Goal: Information Seeking & Learning: Compare options

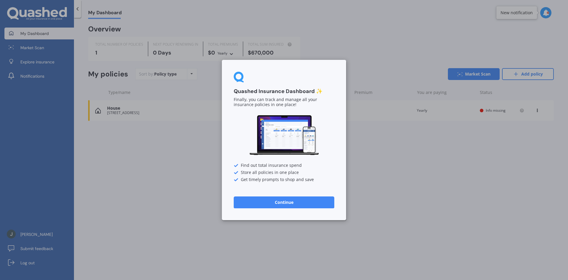
click at [282, 199] on button "Continue" at bounding box center [284, 202] width 101 height 12
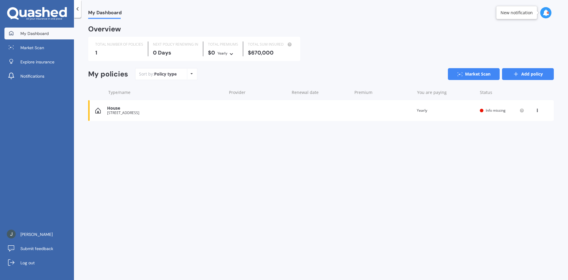
click at [524, 72] on link "Add policy" at bounding box center [528, 74] width 52 height 12
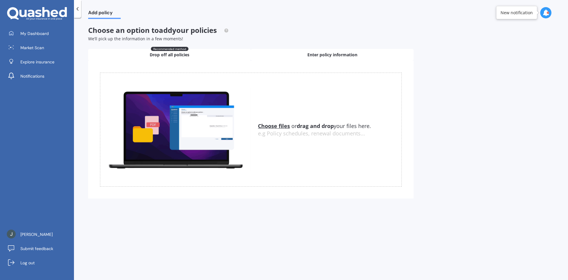
click at [323, 53] on span "Enter policy information" at bounding box center [332, 55] width 50 height 6
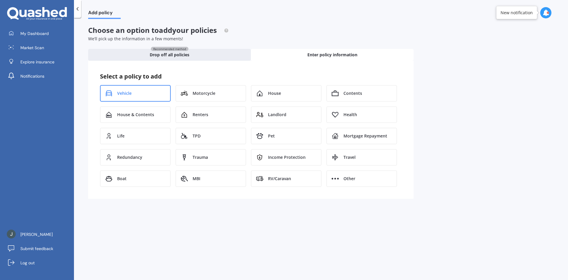
click at [125, 92] on span "Vehicle" at bounding box center [124, 93] width 14 height 6
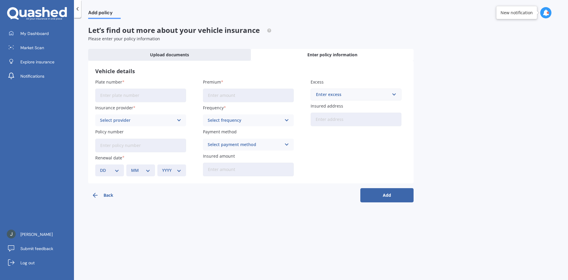
click at [127, 93] on input "Plate number" at bounding box center [140, 95] width 91 height 14
type input "NBG610"
click at [179, 120] on icon at bounding box center [179, 120] width 5 height 7
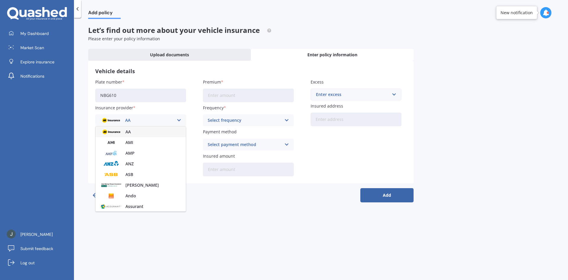
click at [167, 133] on div "AA" at bounding box center [141, 131] width 90 height 11
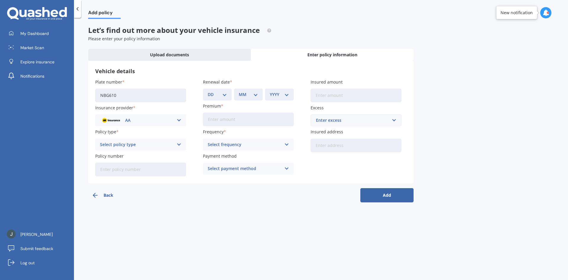
click at [179, 143] on icon at bounding box center [179, 144] width 5 height 7
click at [167, 154] on div "Comprehensive" at bounding box center [141, 156] width 90 height 11
click at [180, 142] on icon at bounding box center [179, 144] width 5 height 7
click at [143, 166] on span "Third Party, Fire & Theft" at bounding box center [124, 166] width 49 height 4
click at [179, 143] on icon at bounding box center [179, 144] width 5 height 7
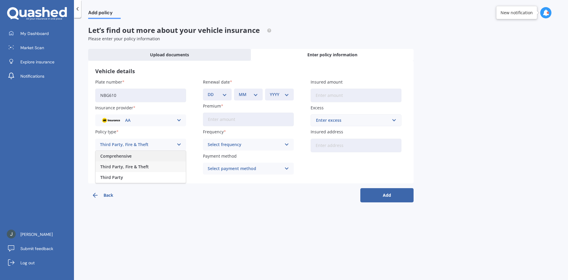
click at [162, 154] on div "Comprehensive" at bounding box center [141, 156] width 90 height 11
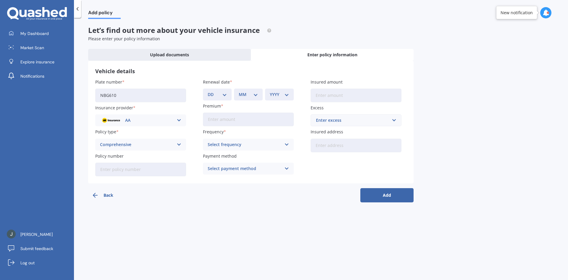
click at [134, 167] on input "Policy number" at bounding box center [140, 169] width 91 height 14
click at [95, 193] on polyline "button" at bounding box center [94, 195] width 2 height 4
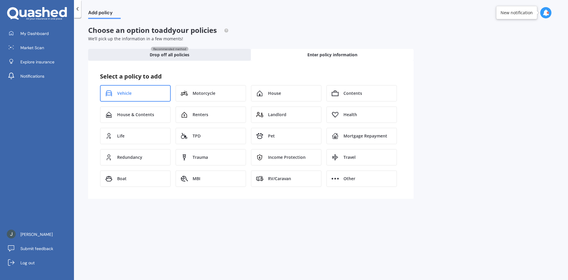
click at [124, 92] on span "Vehicle" at bounding box center [124, 93] width 14 height 6
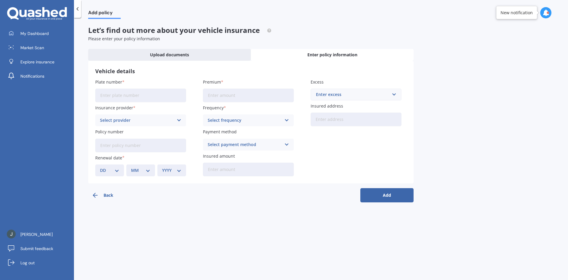
click at [117, 93] on input "Plate number" at bounding box center [140, 95] width 91 height 14
type input "NBG610"
click at [176, 120] on div "Select provider AA AMI AMP ANZ ASB Aioi Nissay Dowa Ando Assurant Autosure BNZ …" at bounding box center [140, 120] width 91 height 12
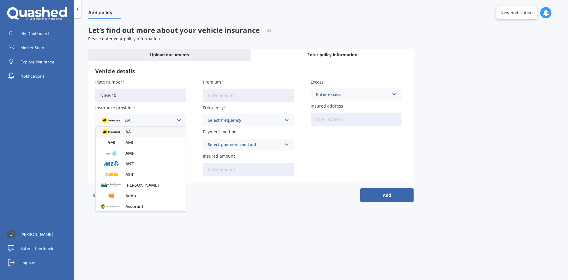
click at [132, 132] on div "AA" at bounding box center [141, 131] width 90 height 11
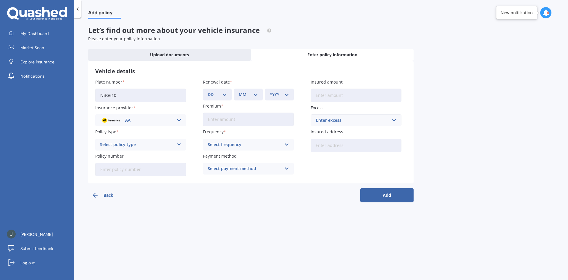
click at [180, 143] on icon at bounding box center [179, 144] width 5 height 7
click at [153, 156] on div "Comprehensive" at bounding box center [141, 156] width 90 height 11
click at [105, 168] on input "Policy number" at bounding box center [140, 169] width 91 height 14
type input "AMV025471712"
click at [224, 93] on select "DD 01 02 03 04 05 06 07 08 09 10 11 12 13 14 15 16 17 18 19 20 21 22 23 24 25 2…" at bounding box center [217, 94] width 19 height 7
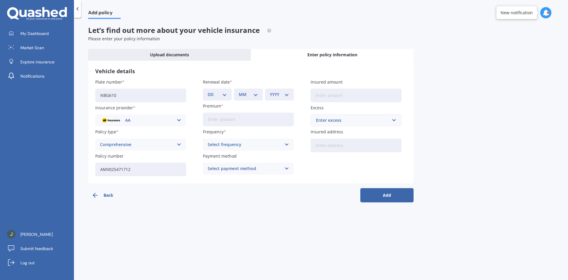
select select "19"
click at [208, 91] on select "DD 01 02 03 04 05 06 07 08 09 10 11 12 13 14 15 16 17 18 19 20 21 22 23 24 25 2…" at bounding box center [217, 94] width 19 height 7
click at [258, 92] on select "MM 01 02 03 04 05 06 07 08 09 10 11 12" at bounding box center [248, 94] width 19 height 7
select select "01"
click at [239, 91] on select "MM 01 02 03 04 05 06 07 08 09 10 11 12" at bounding box center [248, 94] width 19 height 7
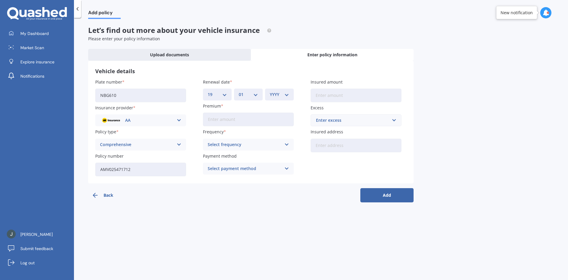
click at [285, 93] on select "YYYY 2027 2026 2025 2024 2023 2022 2021 2020 2019 2018 2017 2016 2015 2014 2013…" at bounding box center [279, 94] width 19 height 7
select select "2026"
click at [270, 91] on select "YYYY 2027 2026 2025 2024 2023 2022 2021 2020 2019 2018 2017 2016 2015 2014 2013…" at bounding box center [279, 94] width 19 height 7
click at [210, 119] on input "Premium" at bounding box center [248, 119] width 91 height 14
click at [286, 143] on icon at bounding box center [286, 144] width 5 height 7
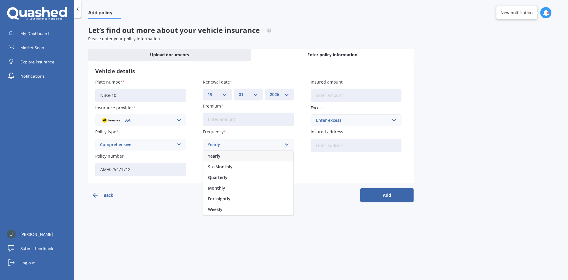
click at [219, 156] on span "Yearly" at bounding box center [214, 156] width 12 height 4
click at [284, 167] on icon at bounding box center [286, 168] width 5 height 7
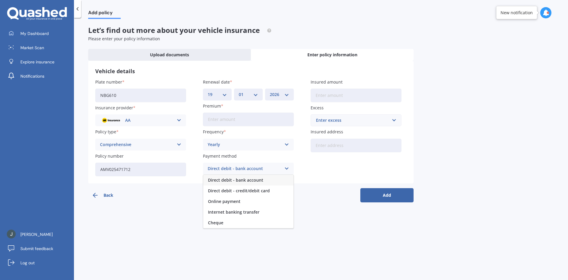
click at [241, 178] on span "Direct debit - bank account" at bounding box center [235, 180] width 55 height 4
click at [344, 96] on input "Insured amount" at bounding box center [356, 95] width 91 height 14
type input "$13,300"
click at [395, 120] on input "text" at bounding box center [353, 119] width 85 height 11
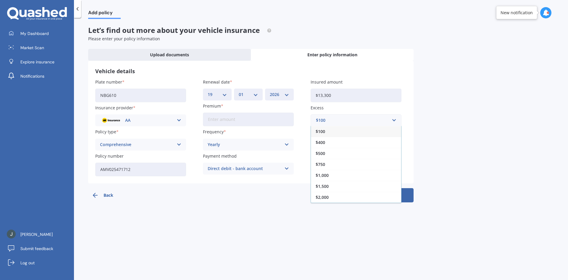
click at [405, 111] on div "Plate number NBG610 Insurance provider AA AA AMI AMP ANZ ASB Aioi Nissay Dowa A…" at bounding box center [250, 127] width 311 height 97
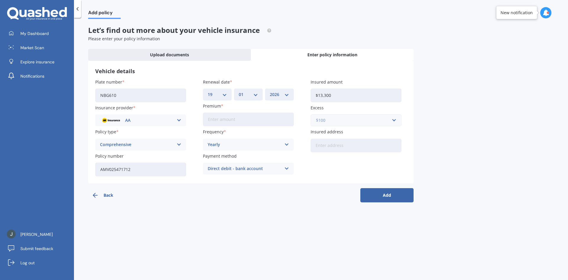
click at [394, 118] on input "text" at bounding box center [353, 119] width 85 height 11
click at [380, 108] on label "Excess" at bounding box center [355, 107] width 88 height 6
click at [315, 143] on input "Insured address" at bounding box center [356, 145] width 91 height 14
type input "[STREET_ADDRESS]"
click at [386, 192] on button "Add" at bounding box center [386, 195] width 53 height 14
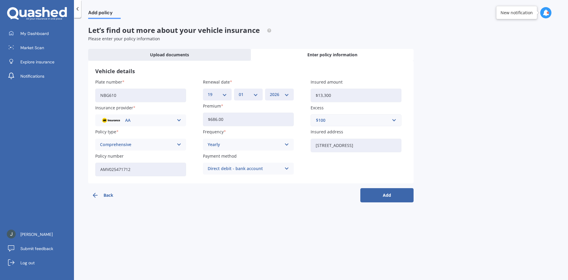
type input "$686.00"
click at [389, 194] on button "Add" at bounding box center [386, 195] width 53 height 14
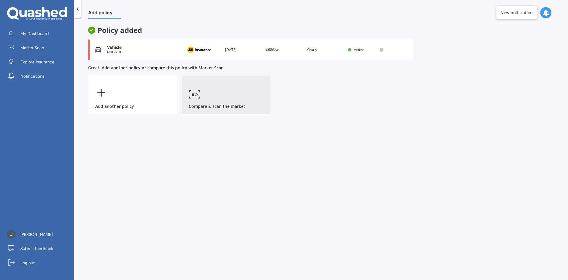
click at [212, 104] on link "Compare & scan the market" at bounding box center [226, 94] width 89 height 38
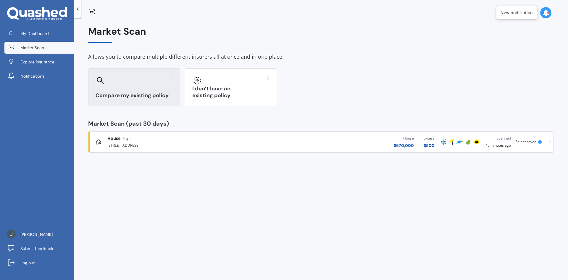
click at [133, 95] on h3 "Compare my existing policy" at bounding box center [134, 95] width 77 height 7
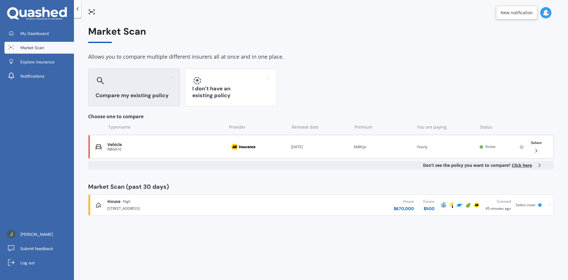
click at [536, 150] on polyline at bounding box center [535, 150] width 1 height 3
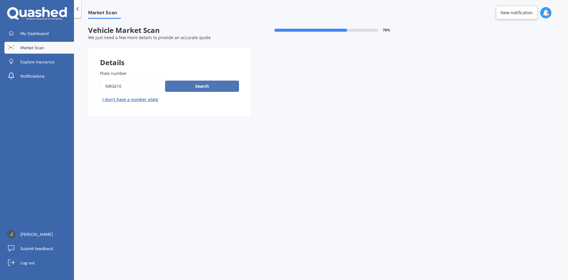
click at [201, 85] on button "Search" at bounding box center [202, 85] width 74 height 11
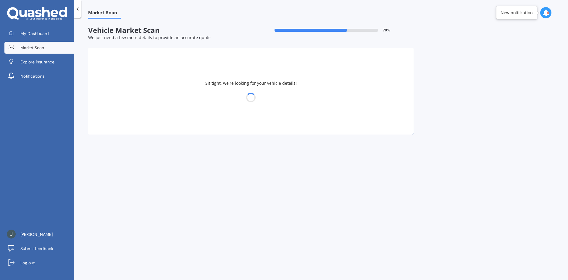
select select "NISSAN"
select select "QASHQAI"
select select "04"
select select "01"
select select "1971"
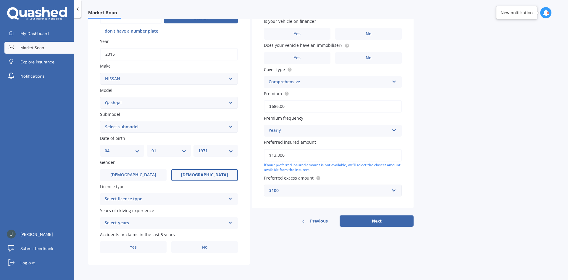
scroll to position [69, 0]
click at [372, 218] on button "Next" at bounding box center [377, 220] width 74 height 11
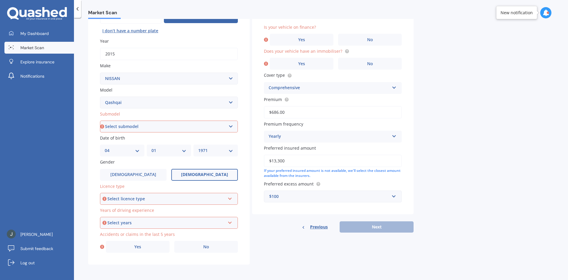
click at [230, 126] on select "Select submodel (All Other) N-TEC ST ST-L Ti Ti-L TI-L E-POWER 1.5PEH TS Turbo …" at bounding box center [169, 126] width 138 height 12
click at [100, 120] on select "Select submodel (All Other) N-TEC ST ST-L Ti Ti-L TI-L E-POWER 1.5PEH TS Turbo …" at bounding box center [169, 126] width 138 height 12
click at [230, 124] on select "Select submodel (All Other) N-TEC ST ST-L Ti Ti-L TI-L E-POWER 1.5PEH TS Turbo …" at bounding box center [169, 126] width 138 height 12
select select "ST-L"
click at [100, 120] on select "Select submodel (All Other) N-TEC ST ST-L Ti Ti-L TI-L E-POWER 1.5PEH TS Turbo …" at bounding box center [169, 126] width 138 height 12
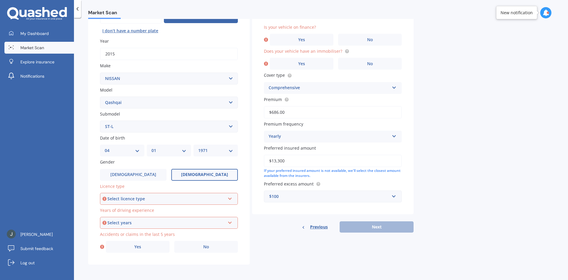
click at [230, 198] on icon at bounding box center [229, 197] width 5 height 4
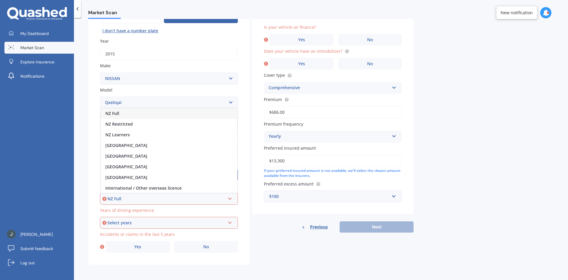
click at [109, 112] on span "NZ Full" at bounding box center [112, 113] width 14 height 6
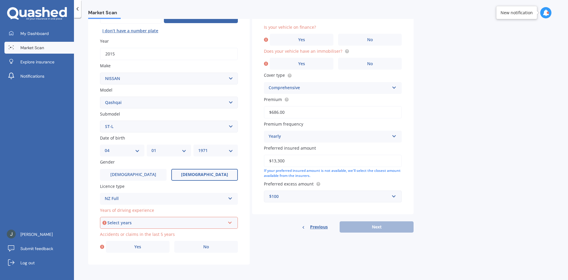
click at [229, 222] on icon at bounding box center [229, 221] width 5 height 4
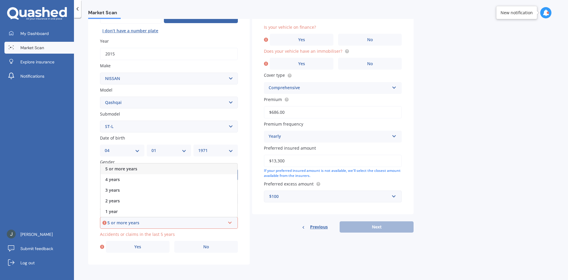
click at [120, 222] on div "5 or more years" at bounding box center [166, 222] width 118 height 7
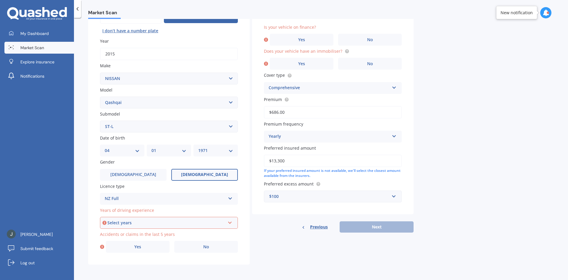
click at [230, 222] on icon at bounding box center [229, 221] width 5 height 4
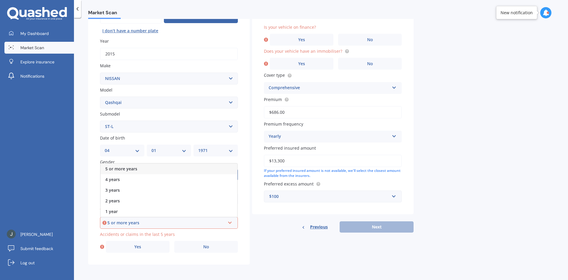
click at [124, 223] on div "5 or more years" at bounding box center [166, 222] width 118 height 7
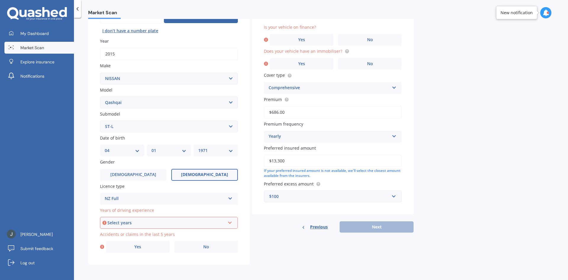
click at [232, 220] on icon at bounding box center [229, 221] width 5 height 4
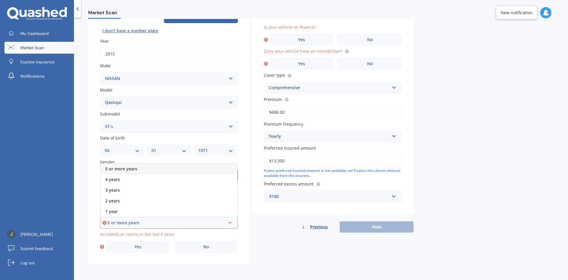
click at [122, 166] on span "5 or more years" at bounding box center [121, 169] width 32 height 6
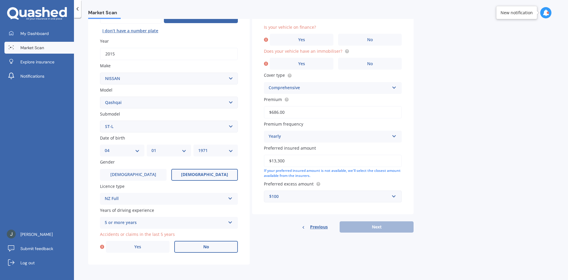
click at [206, 247] on span "No" at bounding box center [206, 246] width 6 height 5
click at [0, 0] on input "No" at bounding box center [0, 0] width 0 height 0
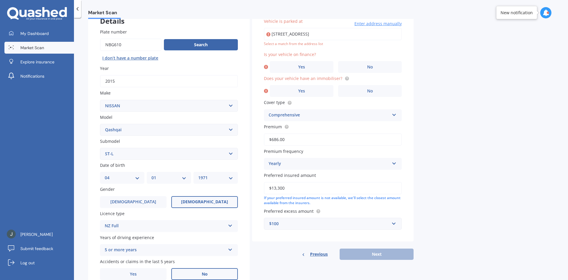
scroll to position [41, 0]
click at [432, 54] on div "Market Scan Vehicle Market Scan 70 % We just need a few more details to provide…" at bounding box center [321, 150] width 494 height 262
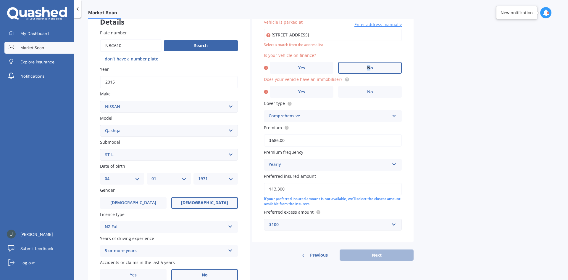
click at [369, 70] on span "No" at bounding box center [370, 67] width 6 height 5
click at [371, 91] on span "No" at bounding box center [370, 91] width 6 height 5
click at [0, 0] on input "No" at bounding box center [0, 0] width 0 height 0
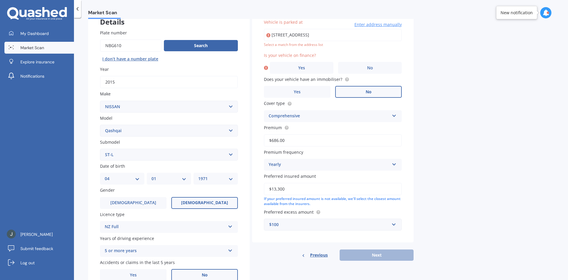
scroll to position [69, 0]
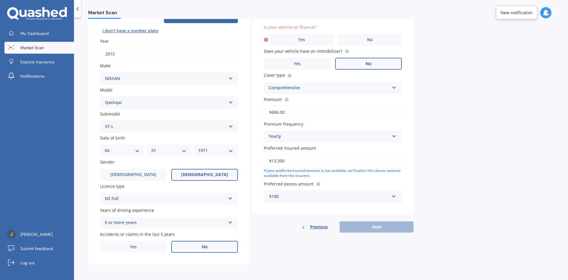
click at [378, 224] on div "Previous Next" at bounding box center [333, 226] width 162 height 11
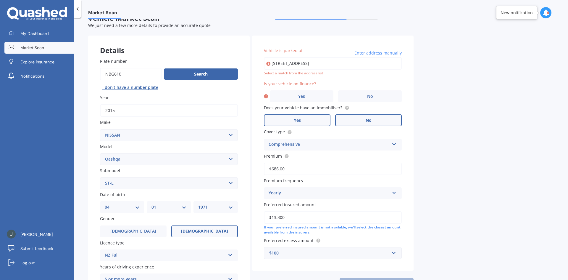
scroll to position [9, 0]
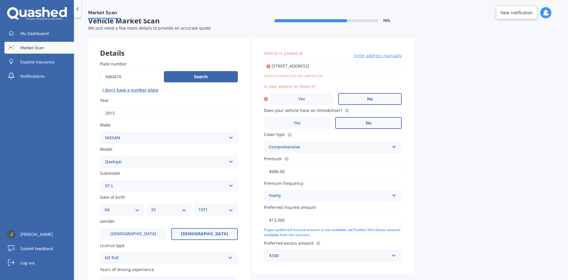
click at [370, 98] on span "No" at bounding box center [370, 98] width 6 height 5
click at [0, 0] on input "No" at bounding box center [0, 0] width 0 height 0
click at [371, 55] on span "Enter address manually" at bounding box center [377, 56] width 47 height 6
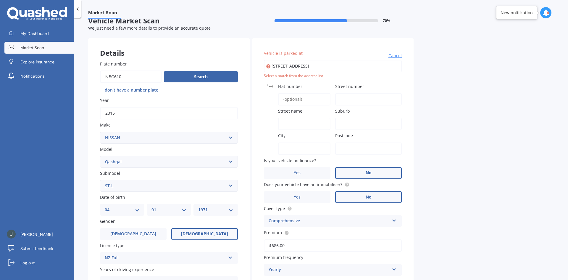
click at [353, 97] on input "Street number" at bounding box center [368, 99] width 67 height 12
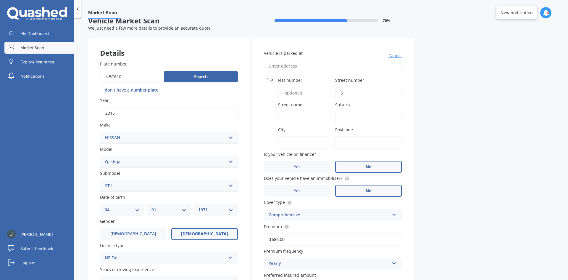
type input "5"
type input "7"
click at [286, 117] on input "Street name" at bounding box center [304, 118] width 52 height 12
type input "VISTA DRIVE"
click at [346, 114] on input "Suburb" at bounding box center [368, 118] width 67 height 12
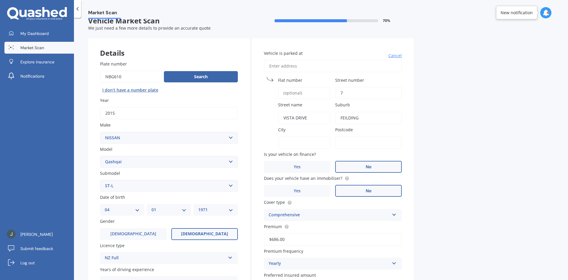
type input "FEILDING"
click at [291, 132] on label "City" at bounding box center [303, 129] width 50 height 6
click at [291, 136] on input "City" at bounding box center [304, 142] width 52 height 12
type input "p"
type input "[GEOGRAPHIC_DATA]"
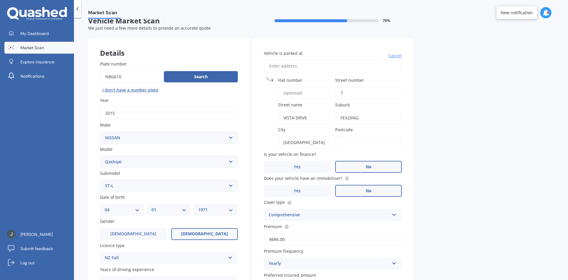
click at [347, 143] on input "Postcode" at bounding box center [368, 142] width 67 height 12
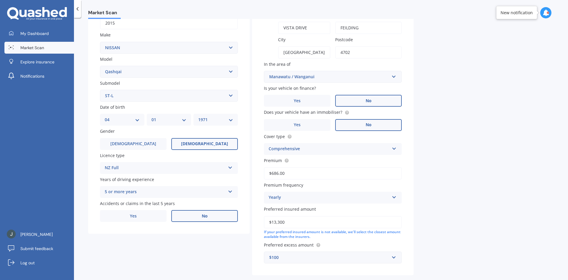
scroll to position [128, 0]
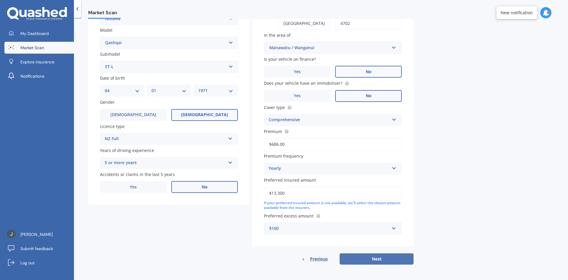
type input "4702"
click at [372, 257] on button "Next" at bounding box center [377, 258] width 74 height 11
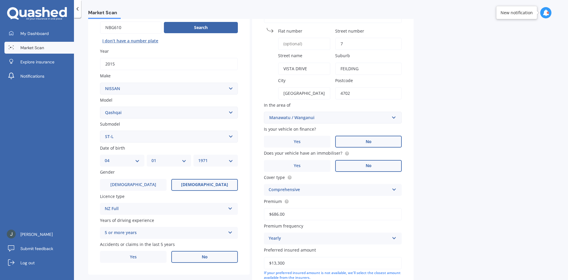
select select "04"
select select "01"
select select "1971"
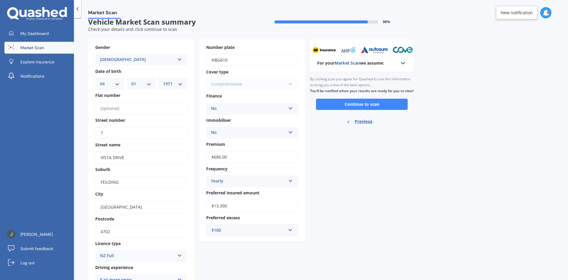
scroll to position [0, 0]
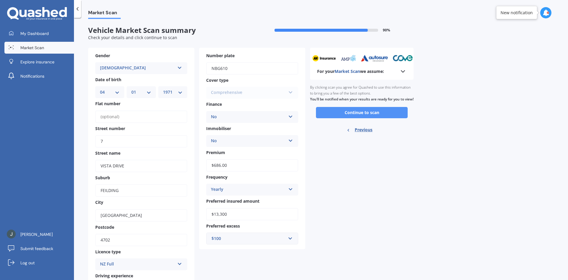
click at [353, 117] on button "Continue to scan" at bounding box center [362, 112] width 92 height 11
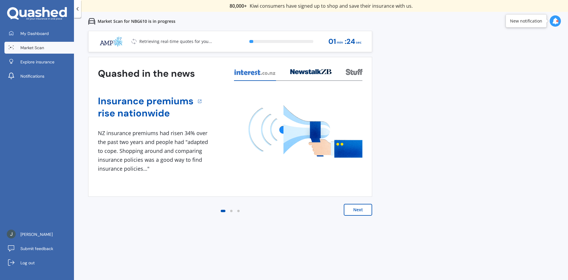
click at [359, 209] on button "Next" at bounding box center [358, 210] width 28 height 12
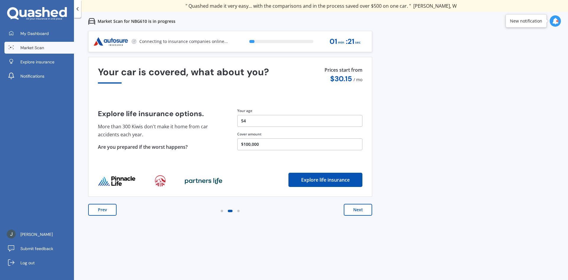
click at [357, 208] on button "Next" at bounding box center [358, 210] width 28 height 12
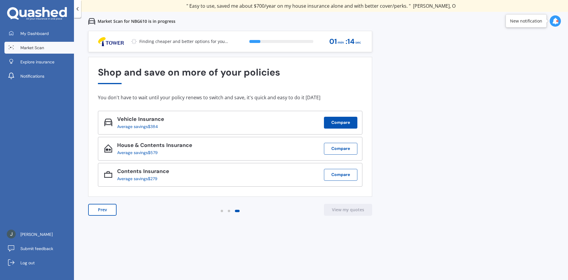
click at [341, 122] on button "Compare" at bounding box center [340, 123] width 33 height 12
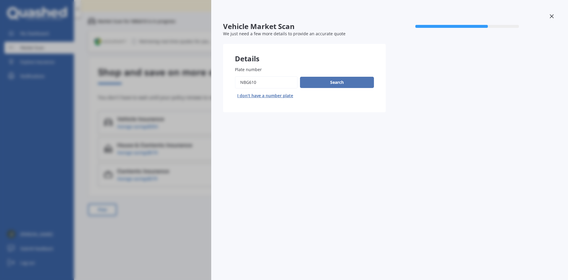
click at [335, 80] on button "Search" at bounding box center [337, 82] width 74 height 11
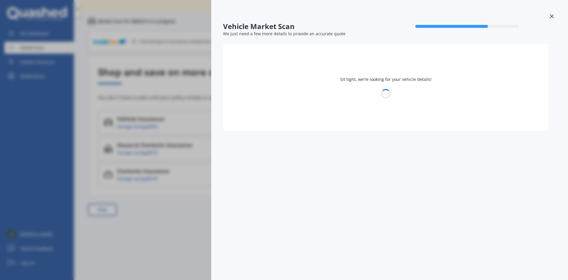
select select "NISSAN"
select select "QASHQAI"
select select "04"
select select "01"
select select "1971"
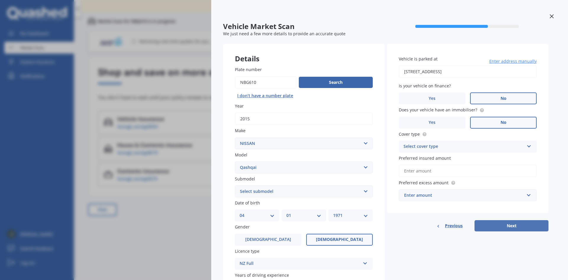
click at [513, 225] on button "Next" at bounding box center [511, 225] width 74 height 11
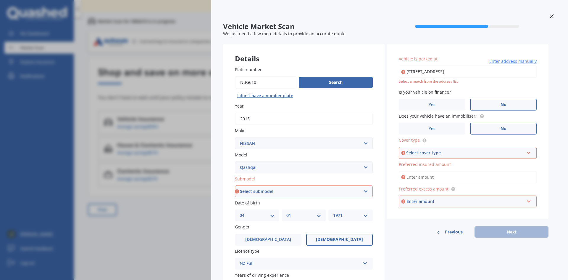
click at [497, 235] on div "Previous Next" at bounding box center [468, 231] width 162 height 11
click at [549, 14] on div at bounding box center [551, 17] width 9 height 10
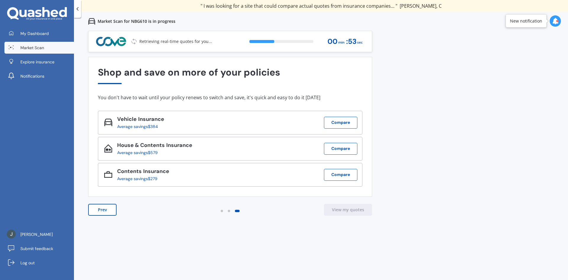
click at [97, 208] on button "Prev" at bounding box center [102, 210] width 28 height 12
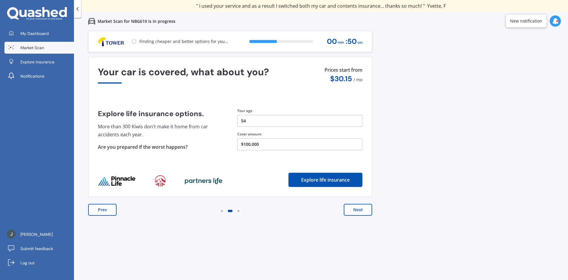
click at [101, 208] on button "Prev" at bounding box center [102, 210] width 28 height 12
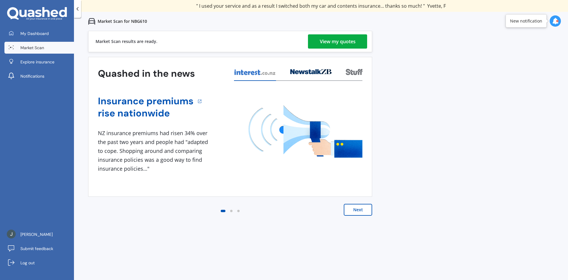
click at [336, 38] on div "View my quotes" at bounding box center [338, 41] width 36 height 14
